Goal: Task Accomplishment & Management: Use online tool/utility

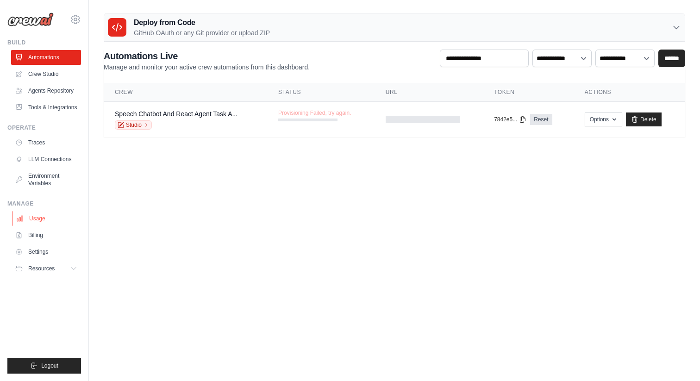
click at [49, 224] on link "Usage" at bounding box center [47, 218] width 70 height 15
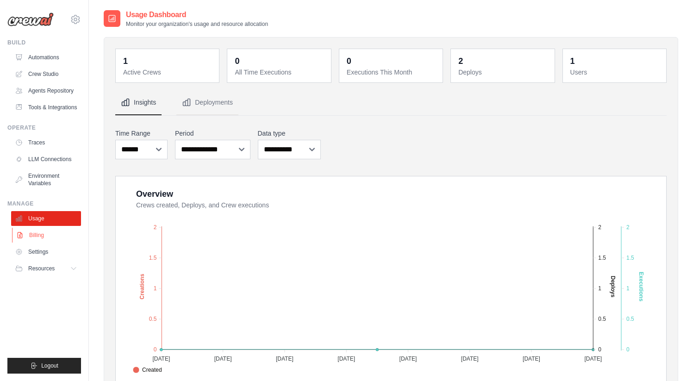
click at [44, 243] on link "Billing" at bounding box center [47, 235] width 70 height 15
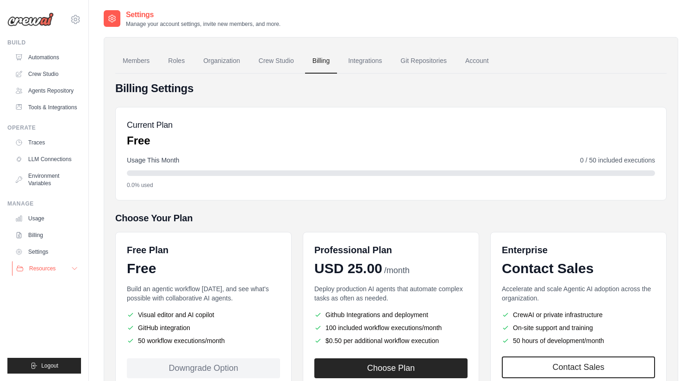
click at [57, 276] on button "Resources" at bounding box center [47, 268] width 70 height 15
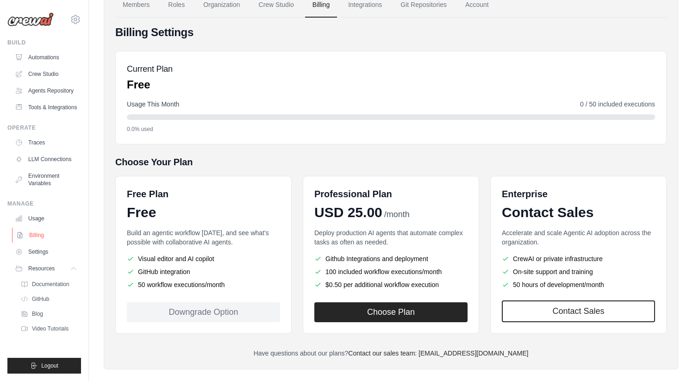
scroll to position [55, 0]
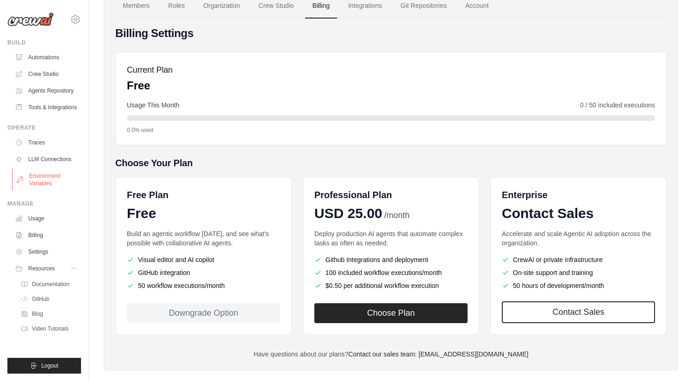
click at [54, 185] on link "Environment Variables" at bounding box center [47, 179] width 70 height 22
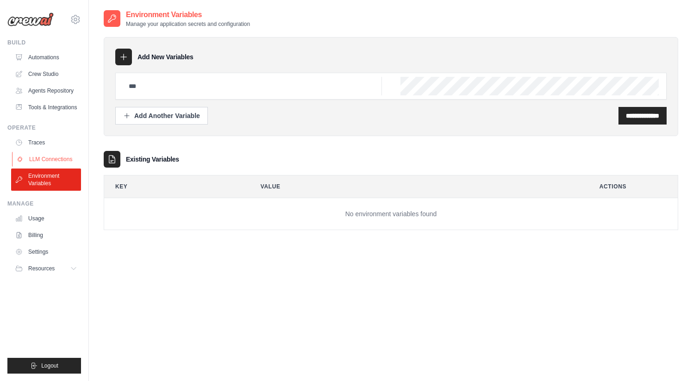
click at [46, 162] on link "LLM Connections" at bounding box center [47, 159] width 70 height 15
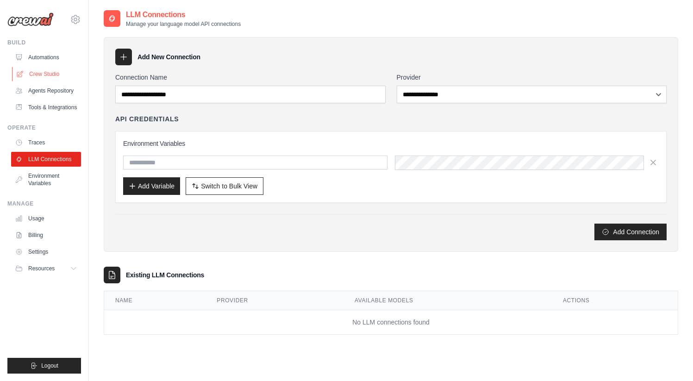
click at [46, 72] on link "Crew Studio" at bounding box center [47, 74] width 70 height 15
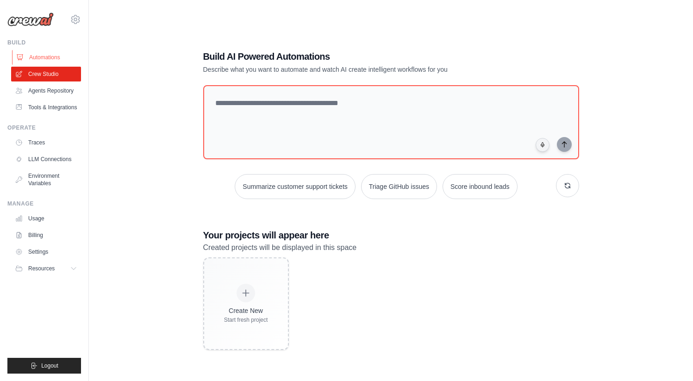
click at [44, 55] on link "Automations" at bounding box center [47, 57] width 70 height 15
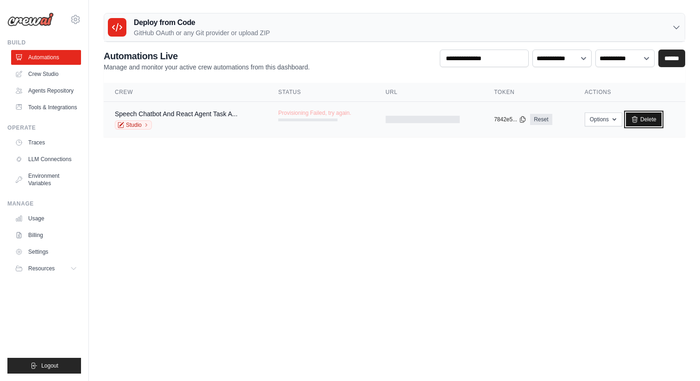
click at [636, 119] on icon at bounding box center [634, 119] width 7 height 7
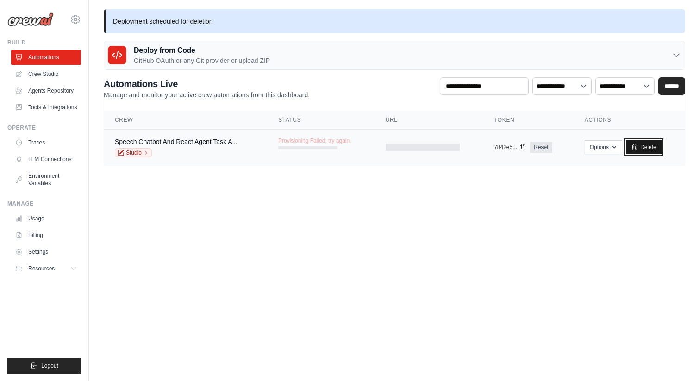
click at [647, 149] on link "Delete" at bounding box center [644, 147] width 36 height 14
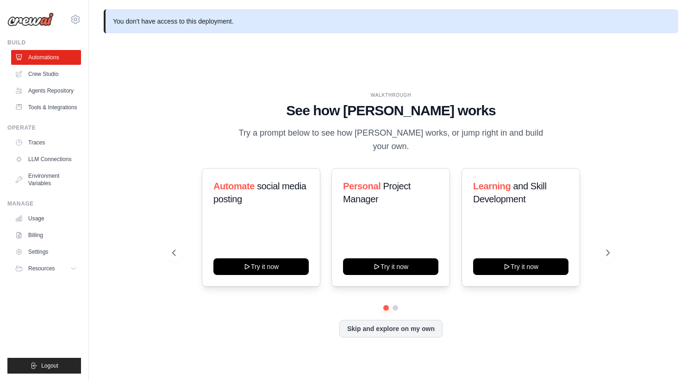
click at [398, 310] on div at bounding box center [390, 308] width 437 height 6
click at [611, 254] on icon at bounding box center [608, 252] width 9 height 9
click at [424, 329] on button "Skip and explore on my own" at bounding box center [390, 328] width 103 height 18
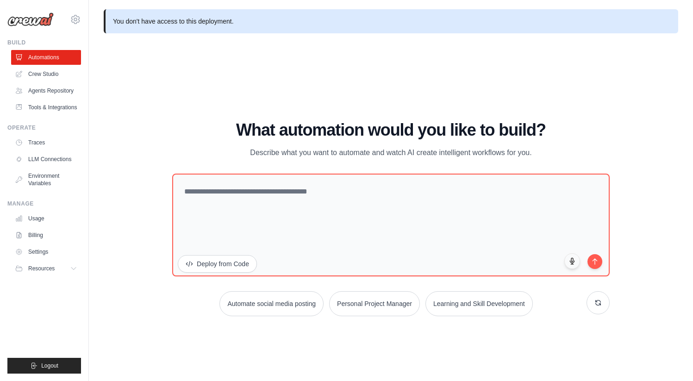
click at [36, 24] on img at bounding box center [30, 19] width 46 height 14
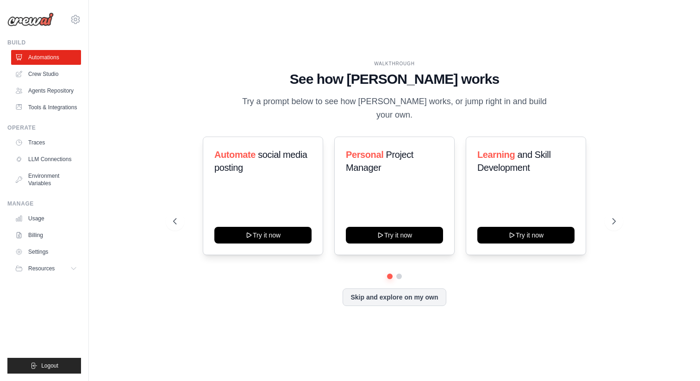
click at [37, 17] on img at bounding box center [30, 19] width 46 height 14
click at [73, 19] on icon at bounding box center [75, 19] width 11 height 11
click at [89, 57] on span "Settings" at bounding box center [114, 57] width 73 height 9
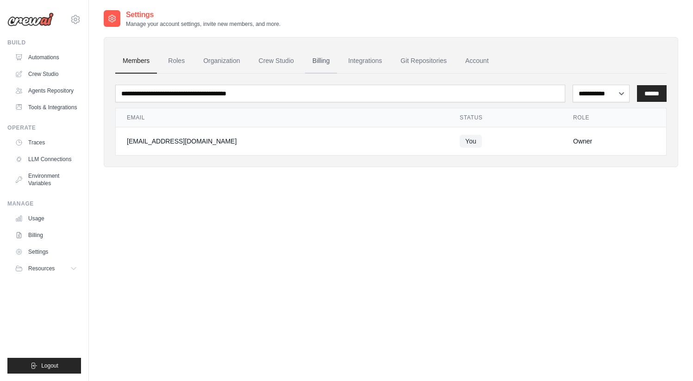
click at [319, 60] on link "Billing" at bounding box center [321, 61] width 32 height 25
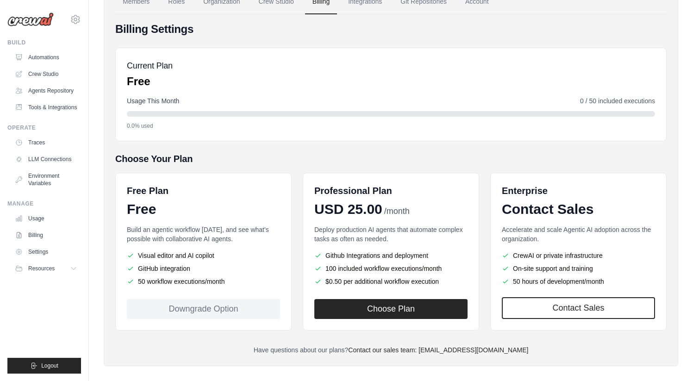
scroll to position [59, 0]
click at [51, 90] on link "Agents Repository" at bounding box center [47, 90] width 70 height 15
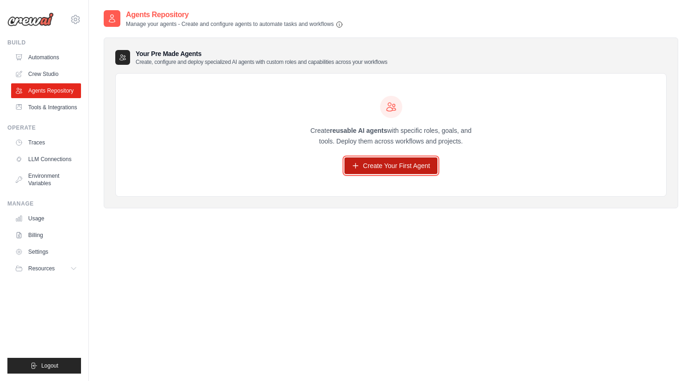
click at [379, 171] on link "Create Your First Agent" at bounding box center [390, 165] width 93 height 17
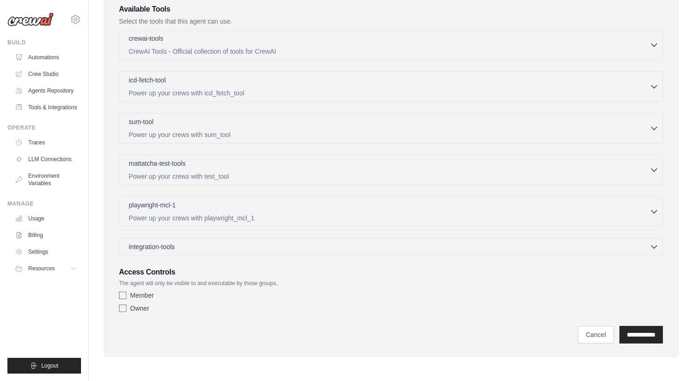
scroll to position [36, 0]
